Goal: Check status: Check status

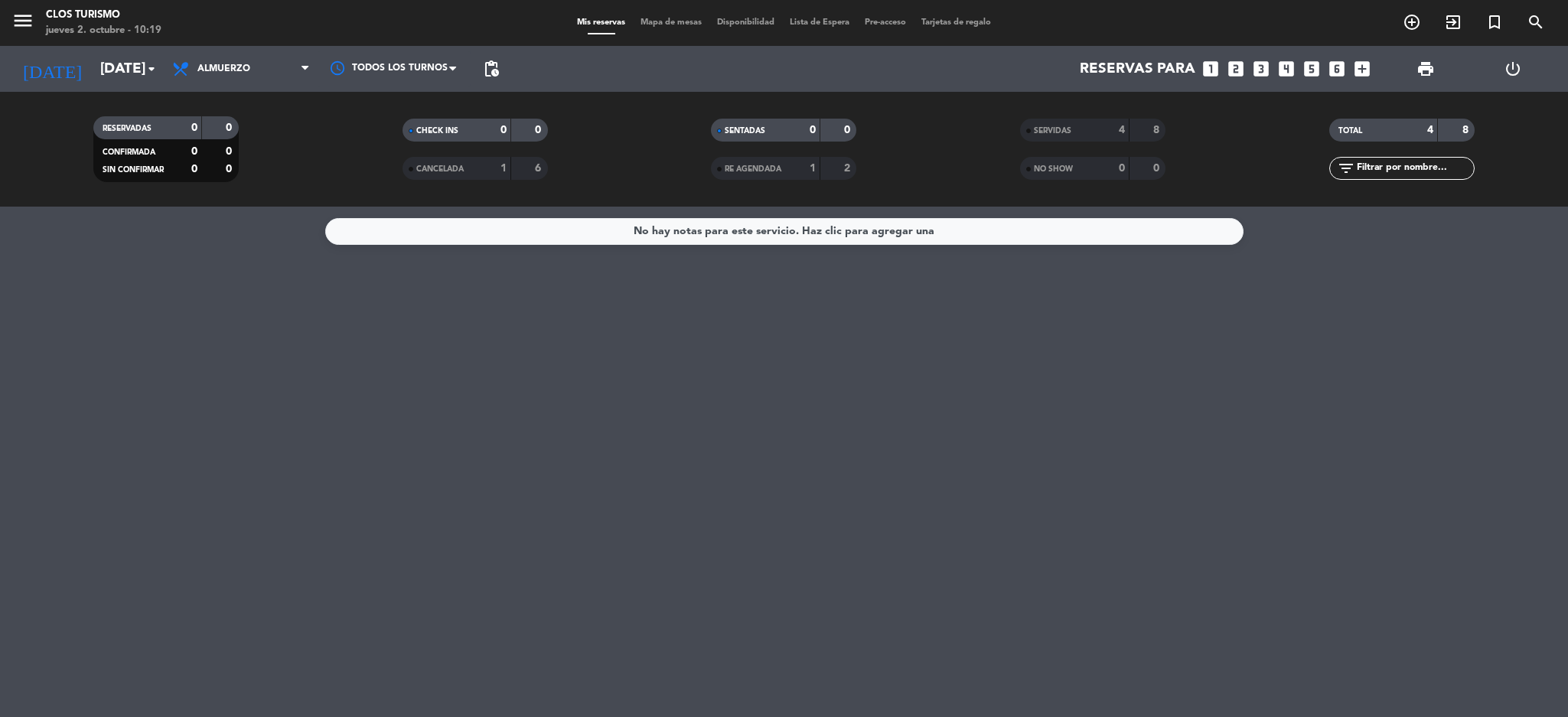
click at [90, 51] on div "[DATE] [DATE] arrow_drop_down" at bounding box center [88, 68] width 153 height 46
click at [94, 66] on input "[DATE]" at bounding box center [185, 68] width 184 height 32
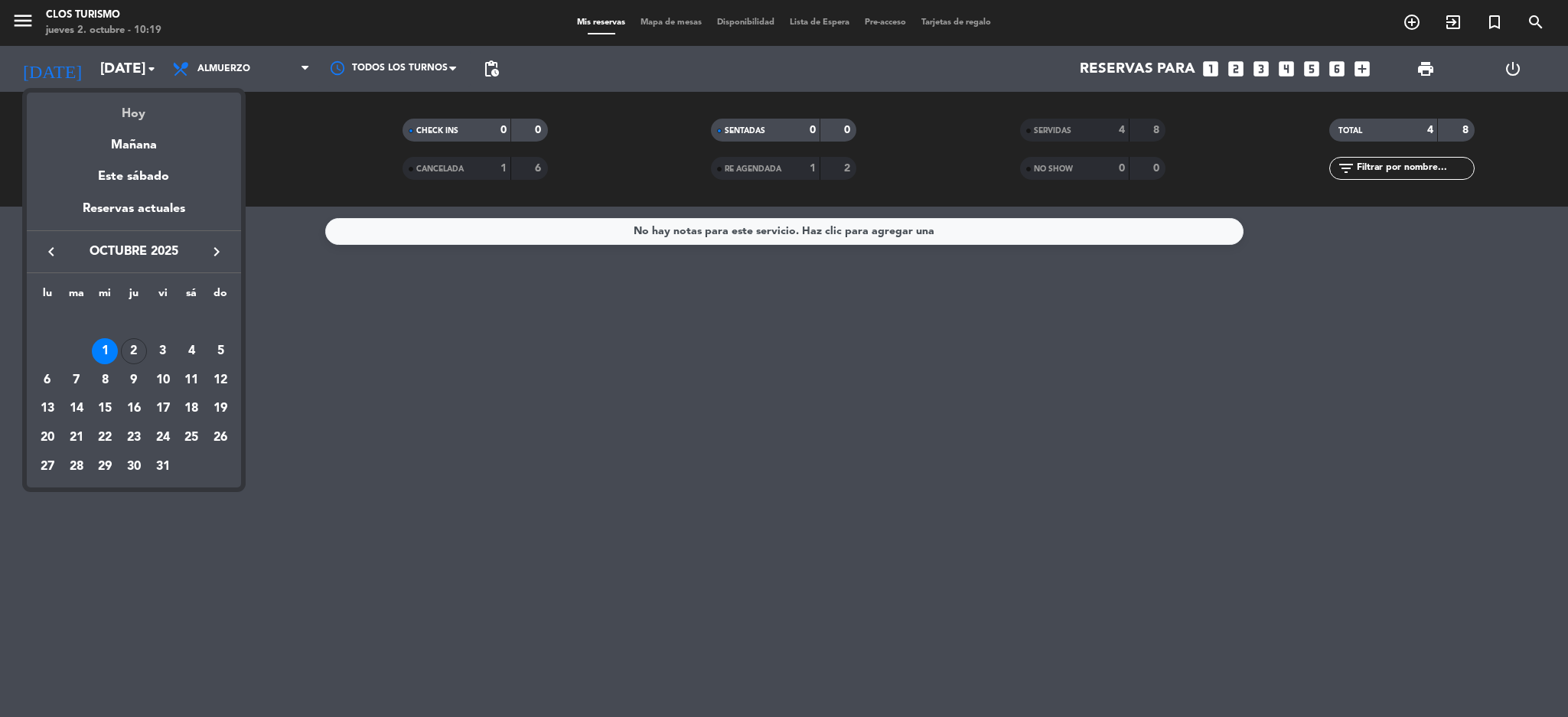
click at [154, 120] on div "Hoy" at bounding box center [133, 108] width 214 height 31
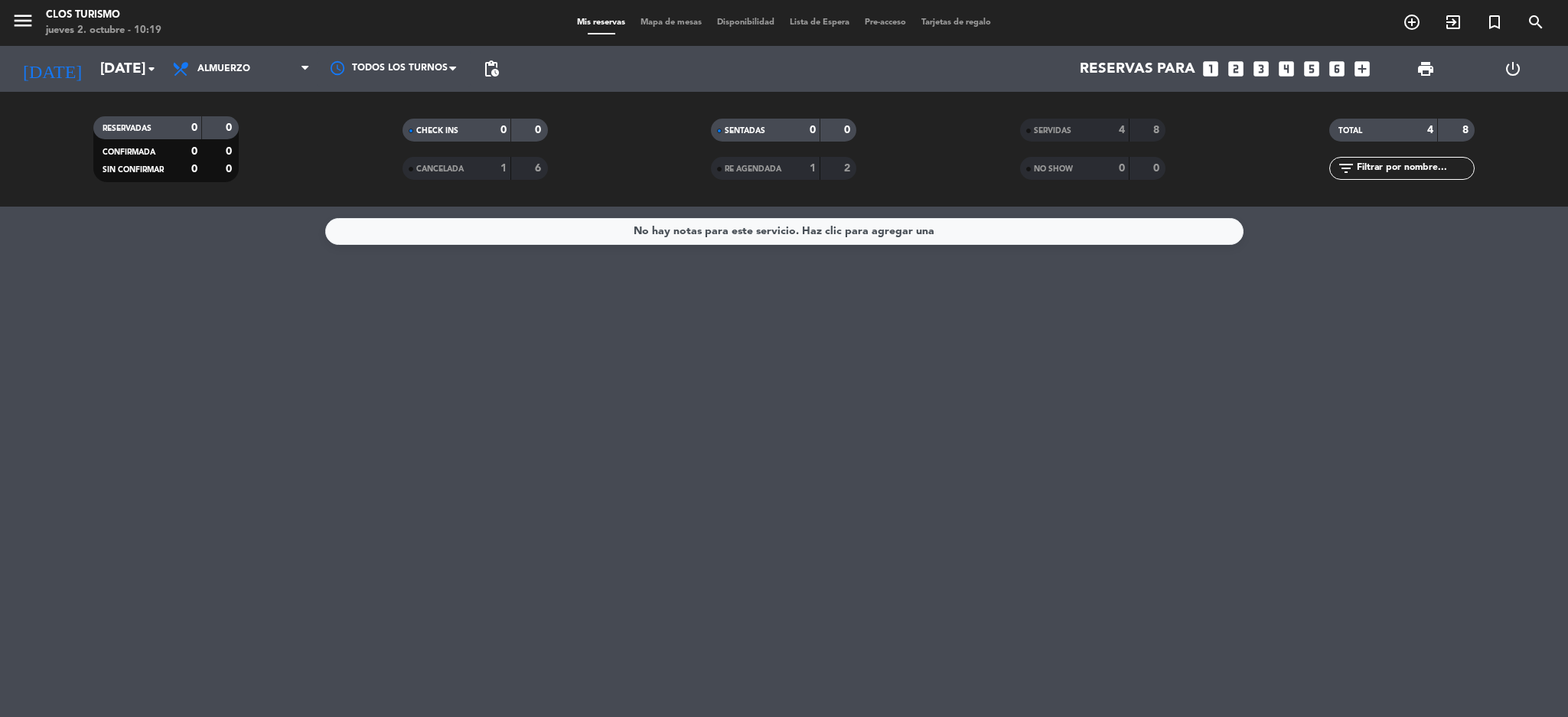
type input "[DEMOGRAPHIC_DATA][DATE]"
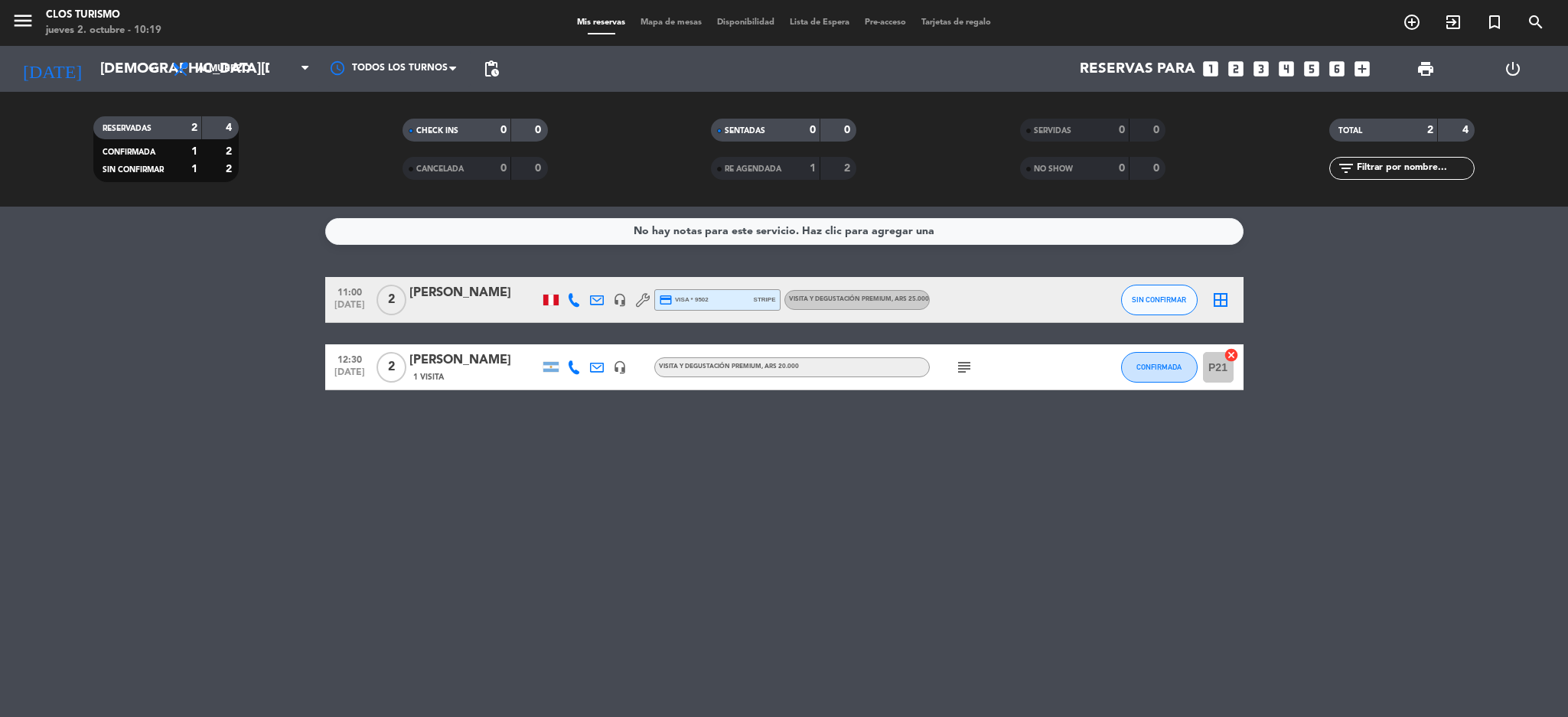
click at [35, 510] on div "No hay notas para este servicio. Haz clic para agregar una 11:00 [DATE] 2 [PERS…" at bounding box center [784, 461] width 1568 height 510
click at [944, 368] on div "subject" at bounding box center [999, 367] width 138 height 45
click at [962, 363] on icon "subject" at bounding box center [964, 367] width 18 height 18
drag, startPoint x: 839, startPoint y: 574, endPoint x: 846, endPoint y: 586, distance: 13.9
click at [846, 586] on div "No hay notas para este servicio. Haz clic para agregar una 11:00 [DATE] 2 [PERS…" at bounding box center [784, 461] width 1568 height 510
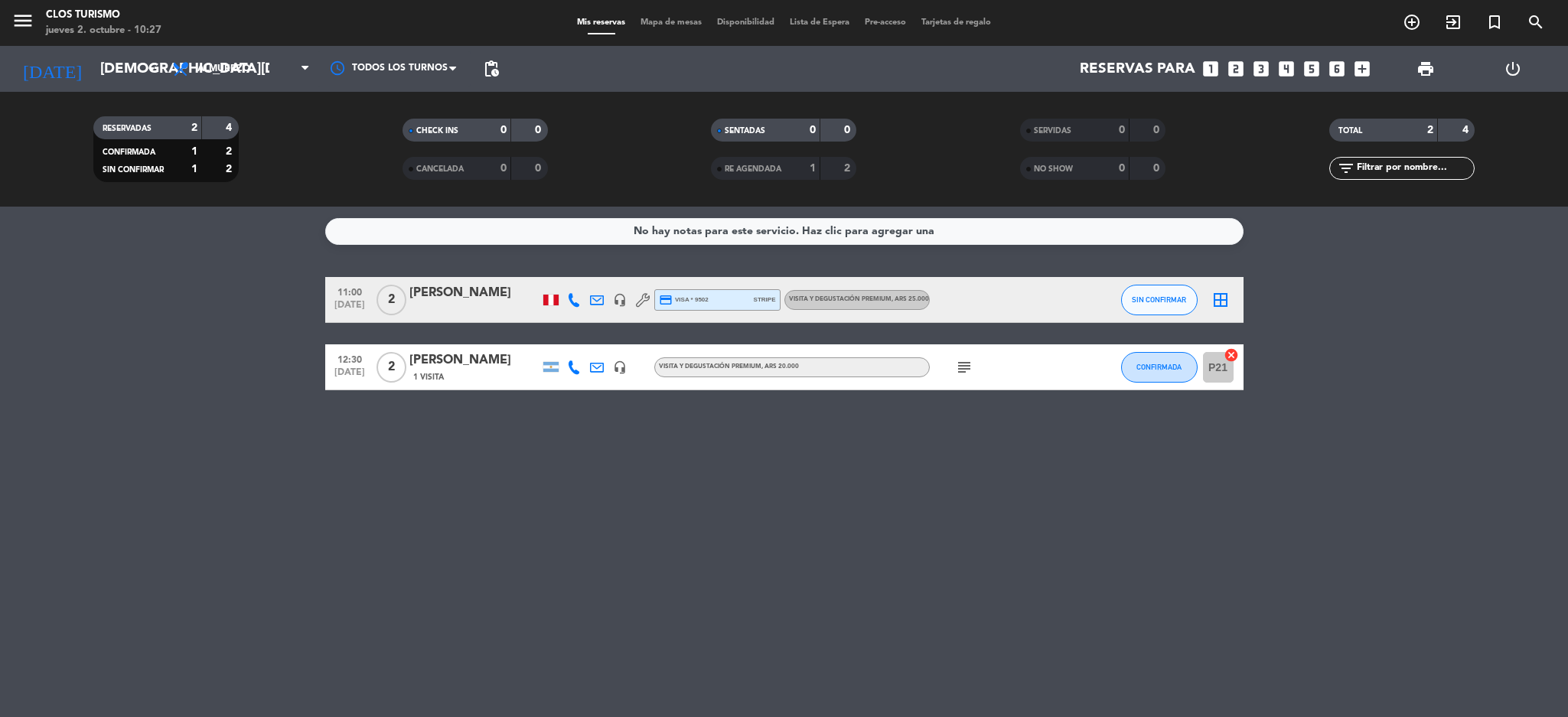
click at [537, 301] on div "[PERSON_NAME]" at bounding box center [474, 293] width 130 height 20
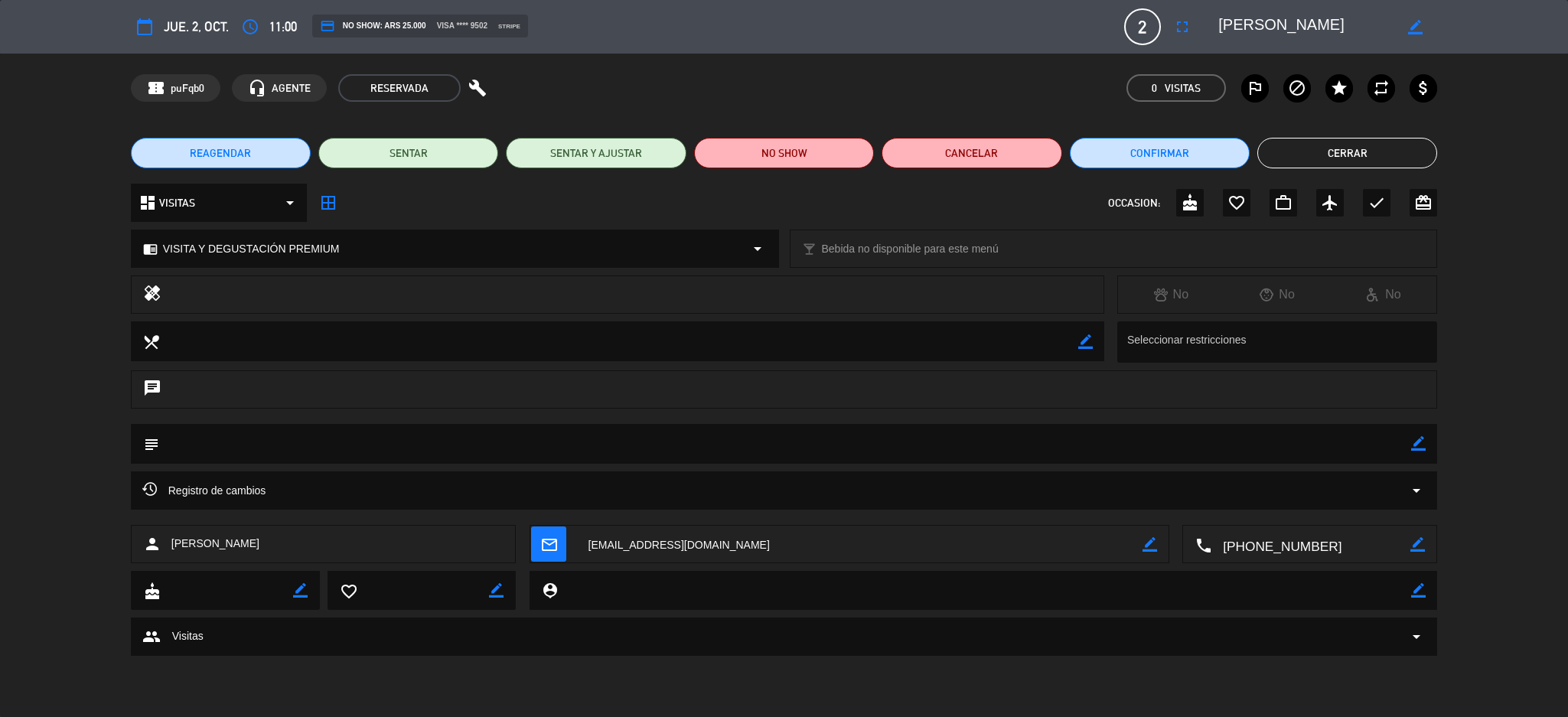
click at [1404, 155] on button "Cerrar" at bounding box center [1347, 153] width 180 height 31
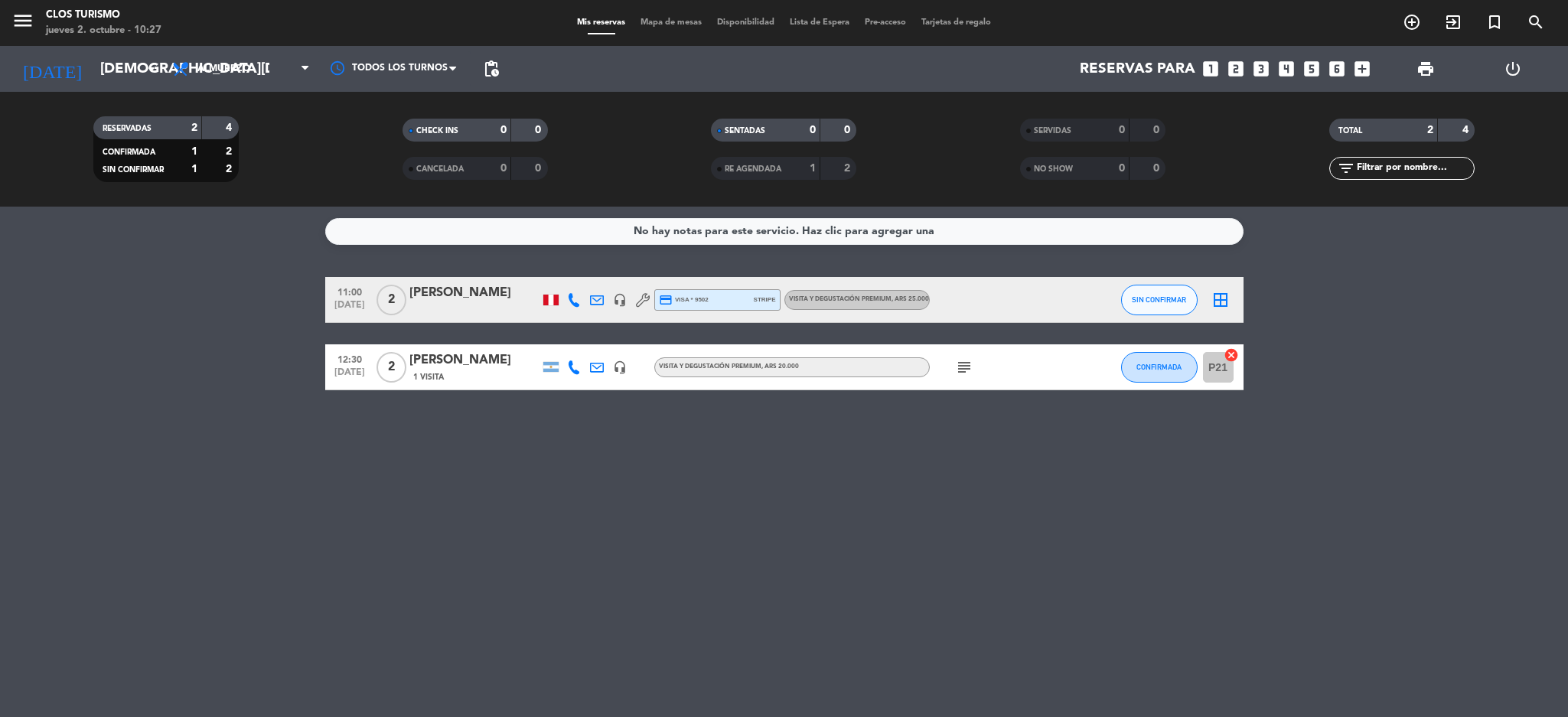
click at [562, 366] on div at bounding box center [573, 367] width 23 height 45
click at [960, 380] on div "subject" at bounding box center [999, 367] width 138 height 45
click at [958, 374] on icon "subject" at bounding box center [964, 367] width 18 height 18
click at [4, 366] on bookings-row "11:00 [DATE] 2 [PERSON_NAME] headset_mic credit_card visa * 9502 stripe VISITA …" at bounding box center [784, 334] width 1568 height 114
